Goal: Obtain resource: Obtain resource

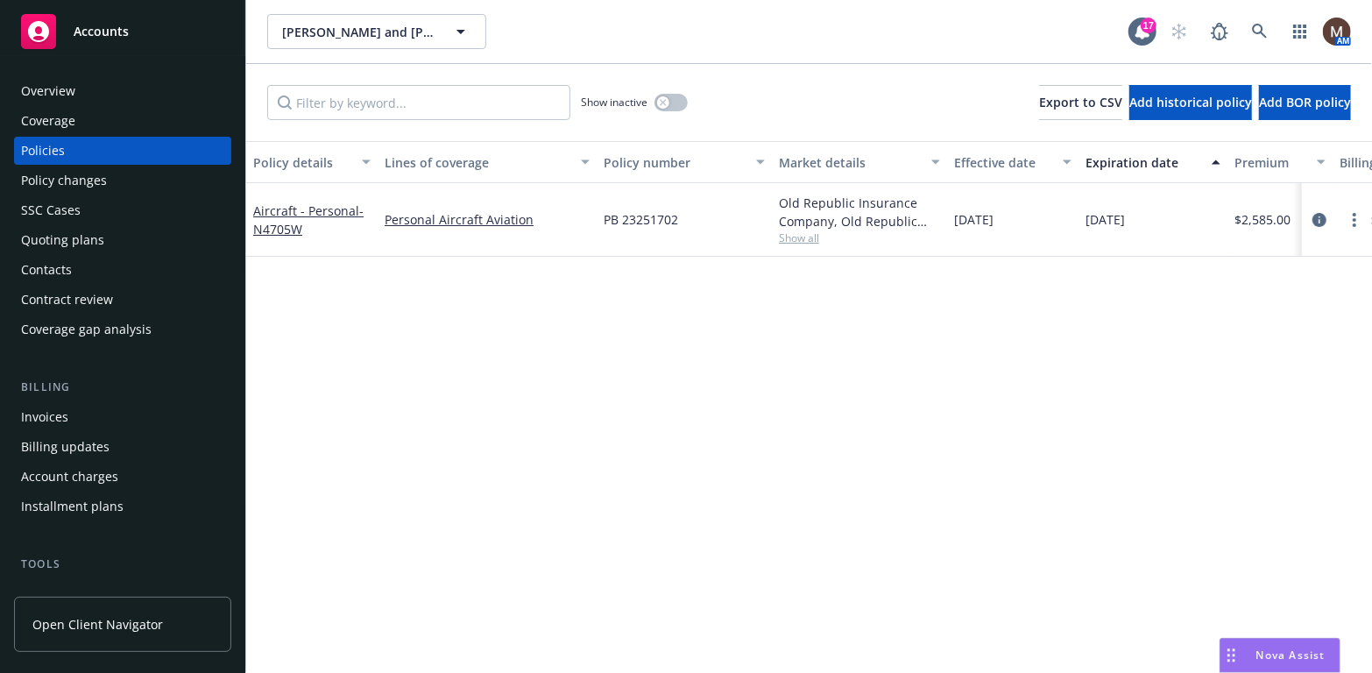
click at [89, 85] on div "Overview" at bounding box center [122, 91] width 203 height 28
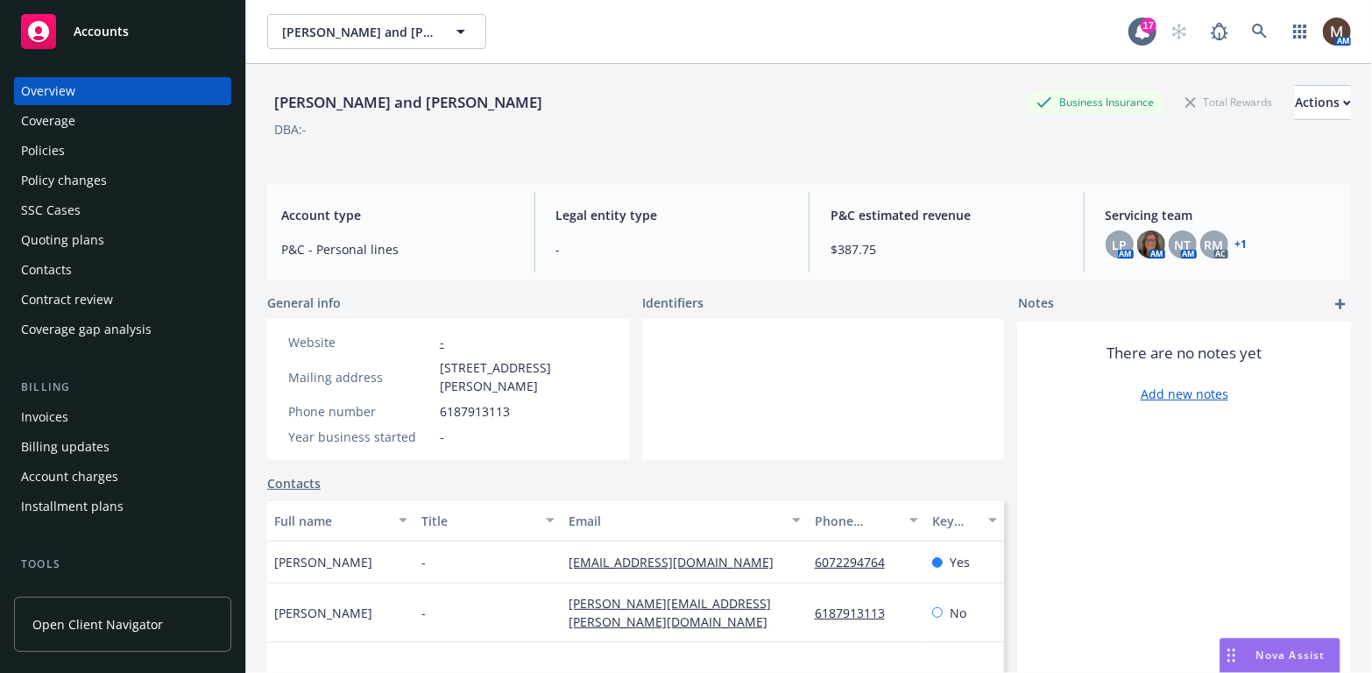
drag, startPoint x: 555, startPoint y: 106, endPoint x: 266, endPoint y: 111, distance: 288.3
click at [267, 111] on div "Jeffrey W. Pelch and William Abbott Business Insurance Total Rewards Actions" at bounding box center [809, 102] width 1084 height 35
copy div "[PERSON_NAME] and [PERSON_NAME]"
drag, startPoint x: 69, startPoint y: 147, endPoint x: 229, endPoint y: 216, distance: 173.5
click at [69, 147] on div "Policies" at bounding box center [122, 151] width 203 height 28
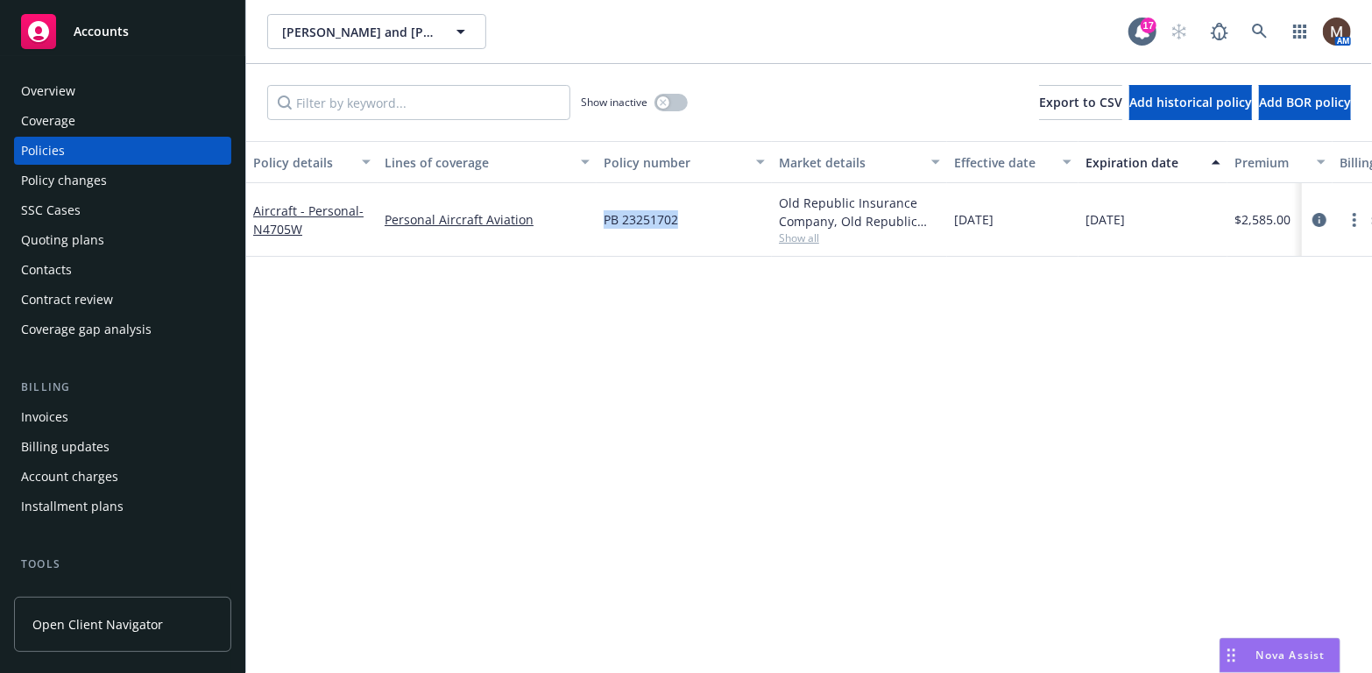
drag, startPoint x: 699, startPoint y: 217, endPoint x: 592, endPoint y: 216, distance: 106.9
click at [593, 214] on div "Aircraft - Personal - N4705W Personal Aircraft Aviation PB 23251702 Old Republi…" at bounding box center [1091, 220] width 1691 height 74
copy div "PB 23251702"
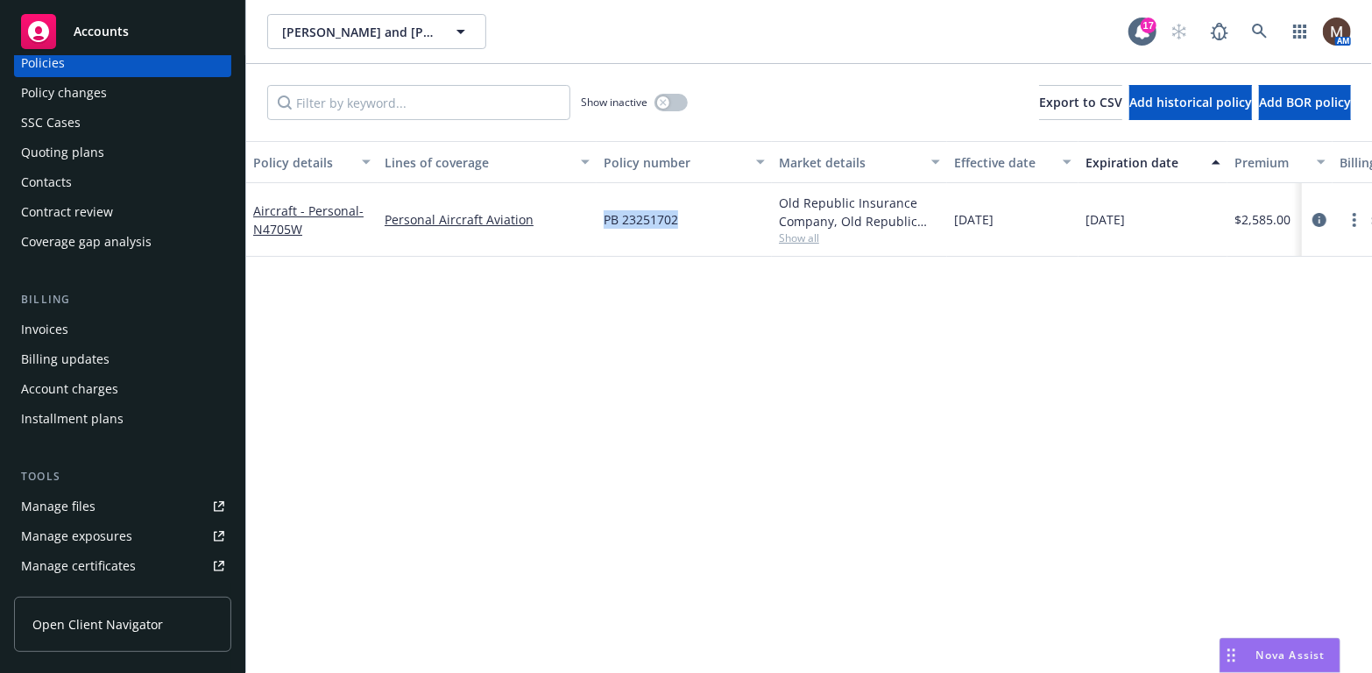
click at [104, 498] on link "Manage files" at bounding box center [122, 506] width 217 height 28
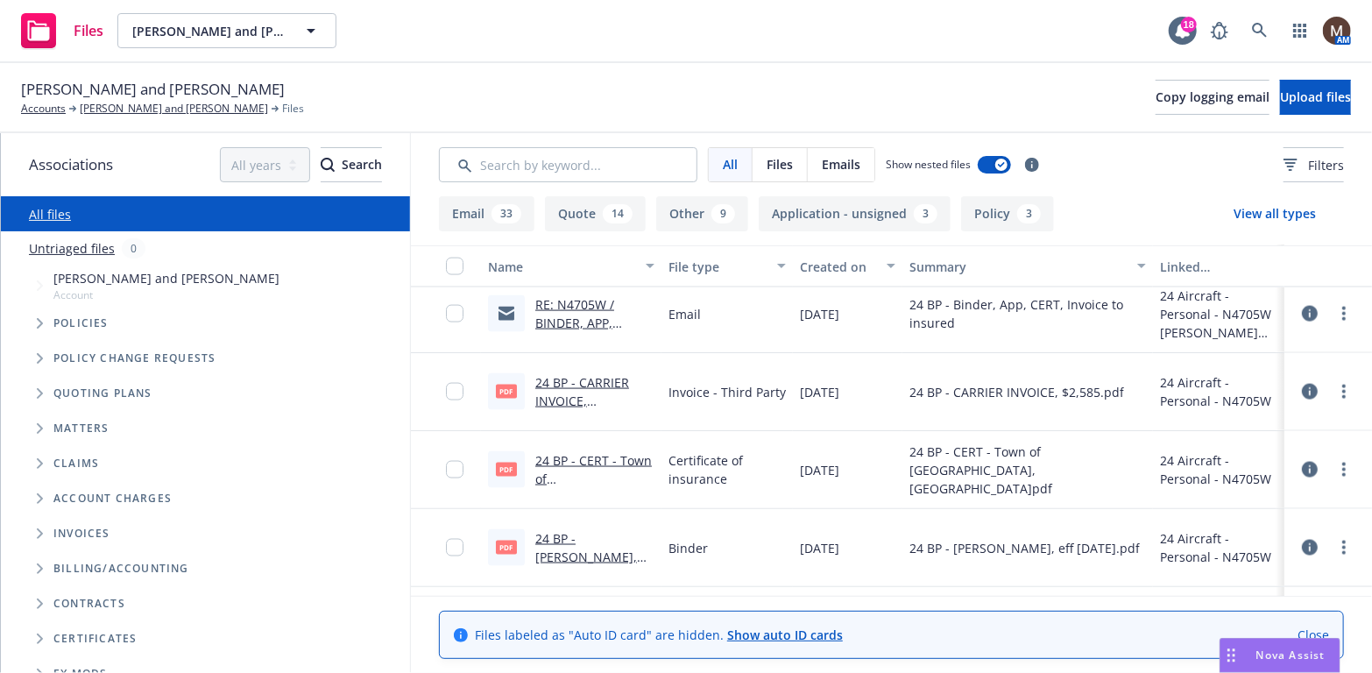
scroll to position [1402, 0]
click at [590, 456] on link "24 BP - CERT - Town of Addison, Airport.pdf.pdf" at bounding box center [594, 505] width 118 height 109
click at [216, 109] on link "[PERSON_NAME] and [PERSON_NAME]" at bounding box center [174, 109] width 188 height 16
